Goal: Find contact information: Find contact information

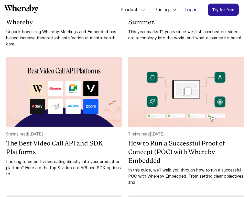
scroll to position [342, 0]
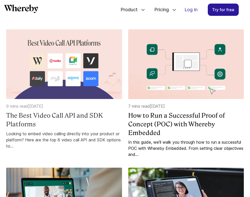
click at [47, 117] on h4 "The Best Video Call API and SDK Platforms" at bounding box center [64, 119] width 116 height 17
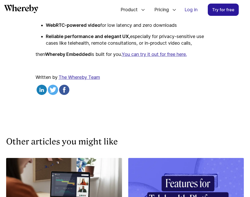
scroll to position [2973, 0]
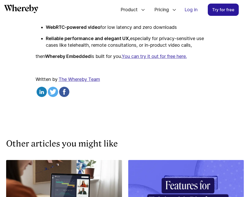
click at [73, 82] on link "The Whereby Team" at bounding box center [79, 79] width 41 height 5
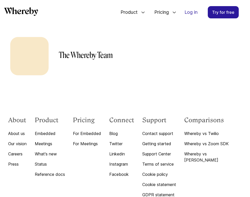
scroll to position [112, 0]
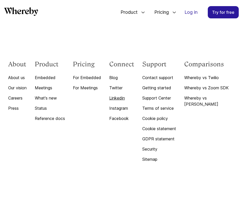
click at [125, 97] on link "Linkedin" at bounding box center [121, 98] width 25 height 6
